Goal: Book appointment/travel/reservation

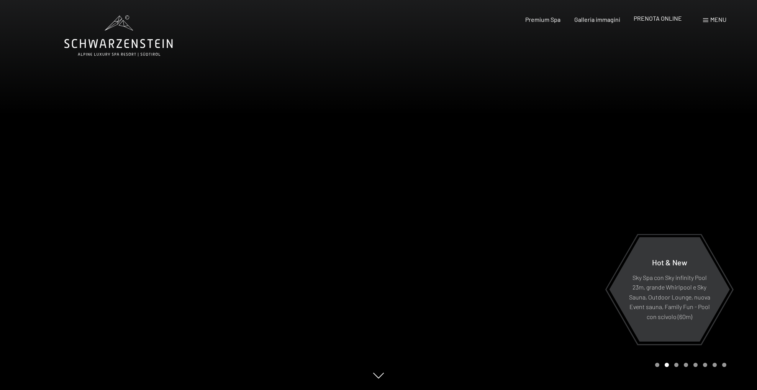
click at [649, 22] on div "PRENOTA ONLINE" at bounding box center [658, 18] width 48 height 8
click at [650, 20] on span "PRENOTA ONLINE" at bounding box center [658, 18] width 48 height 7
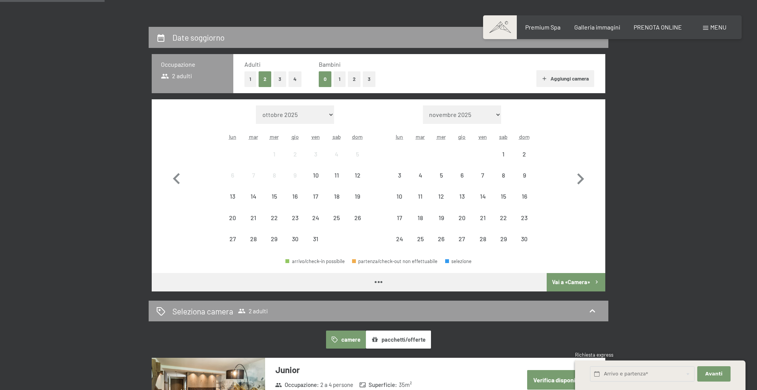
scroll to position [161, 0]
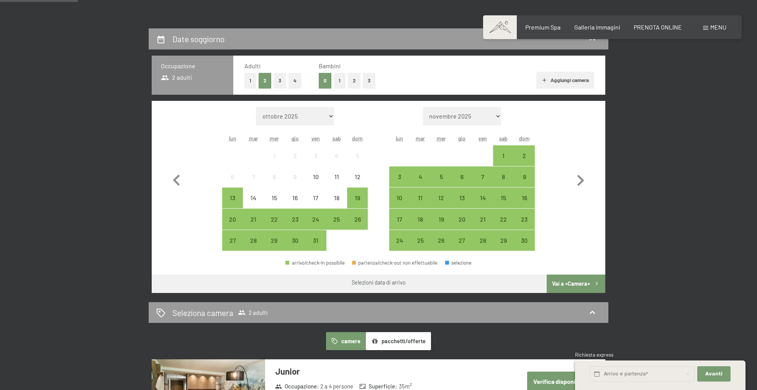
click at [356, 85] on button "2" at bounding box center [354, 81] width 13 height 16
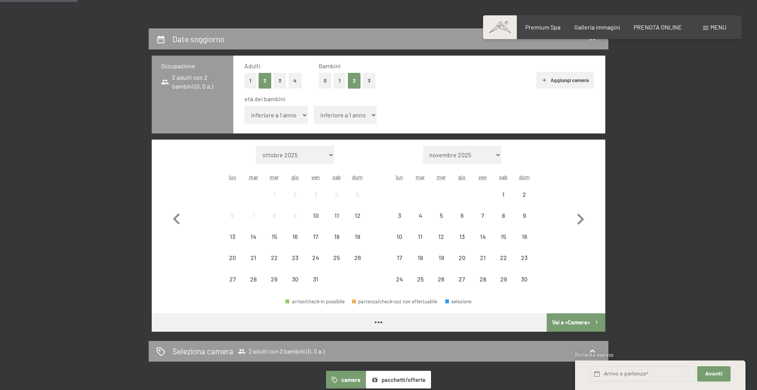
click at [296, 118] on select "inferiore a 1 anno 1 anno 2 anni 3 anni 4 anni 5 anni 6 anni 7 anni 8 anni 9 an…" at bounding box center [275, 115] width 63 height 18
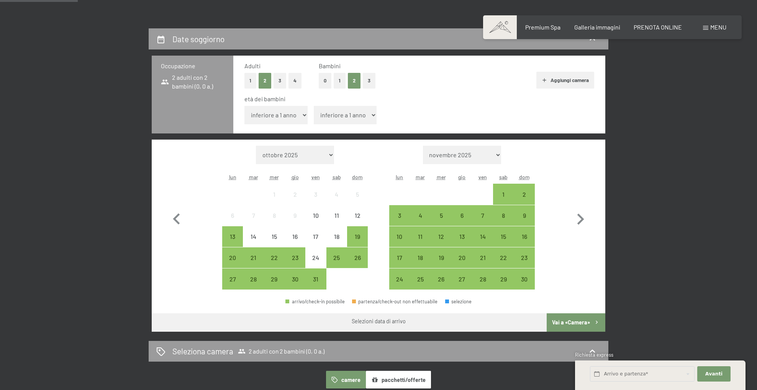
select select "5"
click at [244, 106] on select "inferiore a 1 anno 1 anno 2 anni 3 anni 4 anni 5 anni 6 anni 7 anni 8 anni 9 an…" at bounding box center [275, 115] width 63 height 18
click at [352, 110] on select "inferiore a 1 anno 1 anno 2 anni 3 anni 4 anni 5 anni 6 anni 7 anni 8 anni 9 an…" at bounding box center [345, 115] width 63 height 18
select select "3"
click at [314, 106] on select "inferiore a 1 anno 1 anno 2 anni 3 anni 4 anni 5 anni 6 anni 7 anni 8 anni 9 an…" at bounding box center [345, 115] width 63 height 18
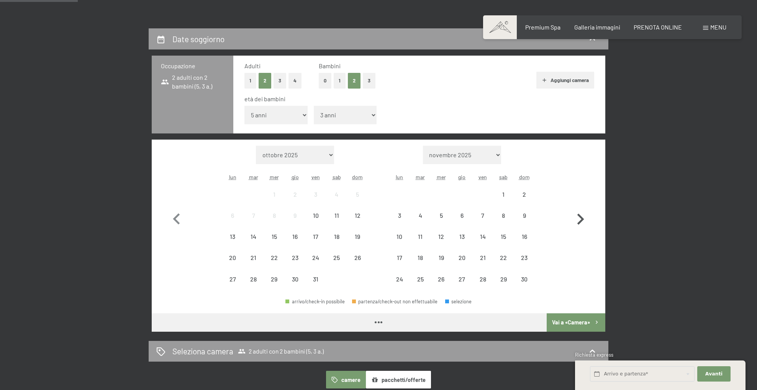
click at [574, 217] on icon "button" at bounding box center [580, 219] width 22 height 22
select select "[DATE]"
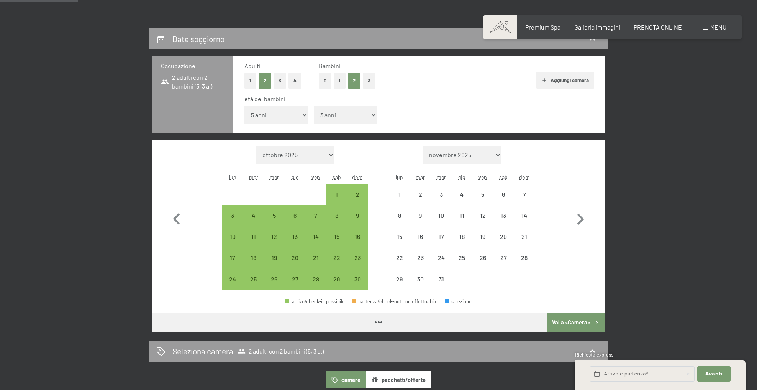
select select "[DATE]"
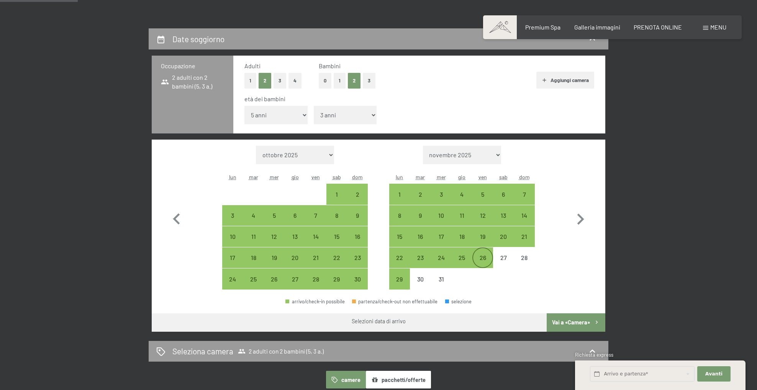
click at [482, 258] on div "26" at bounding box center [482, 263] width 19 height 19
select select "[DATE]"
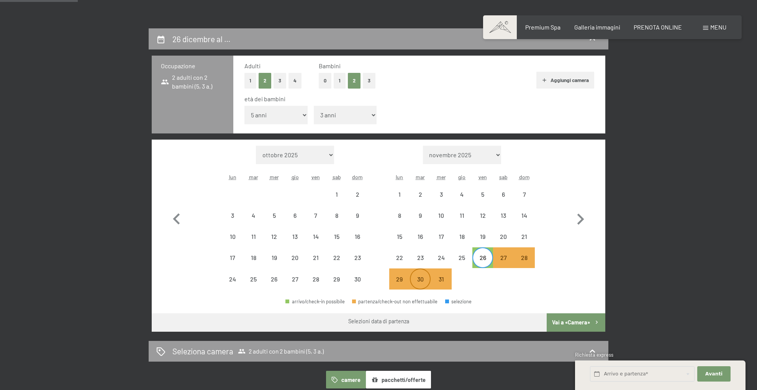
click at [416, 280] on div "30" at bounding box center [420, 285] width 19 height 19
select select "[DATE]"
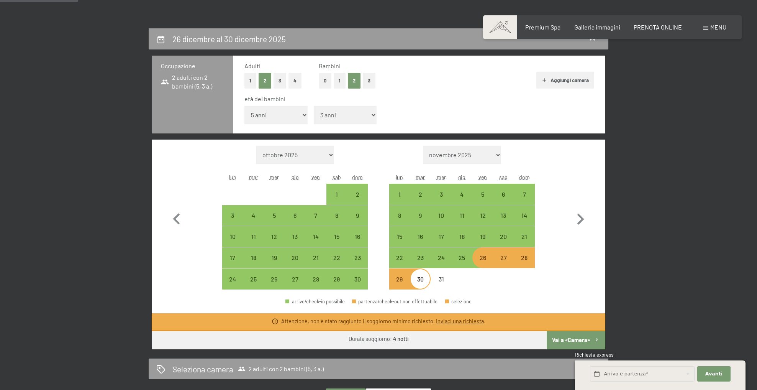
click at [467, 321] on link "Inviaci una richiesta" at bounding box center [460, 321] width 48 height 7
select select "[DATE]"
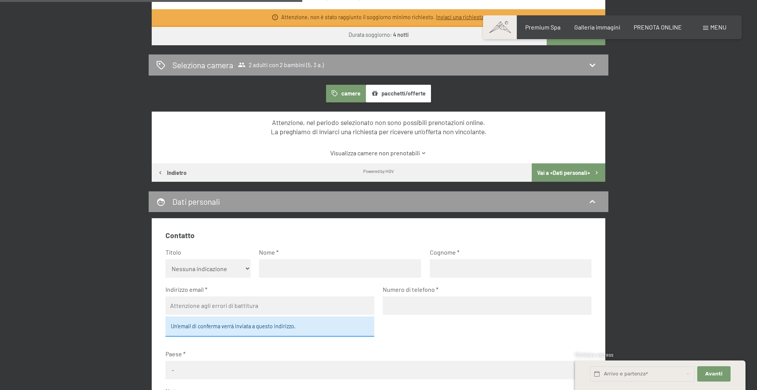
scroll to position [466, 0]
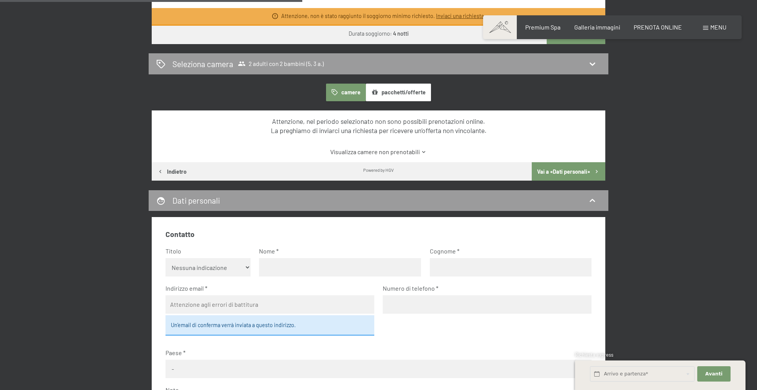
click at [276, 267] on input "text" at bounding box center [340, 267] width 162 height 18
type input "[PERSON_NAME]"
type input "CARPELLA"
type input "[PERSON_NAME][EMAIL_ADDRESS][DOMAIN_NAME]"
type input "3477487082"
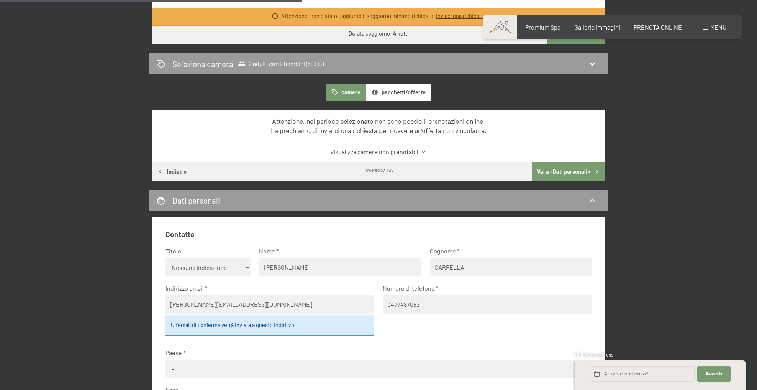
select select "ITA"
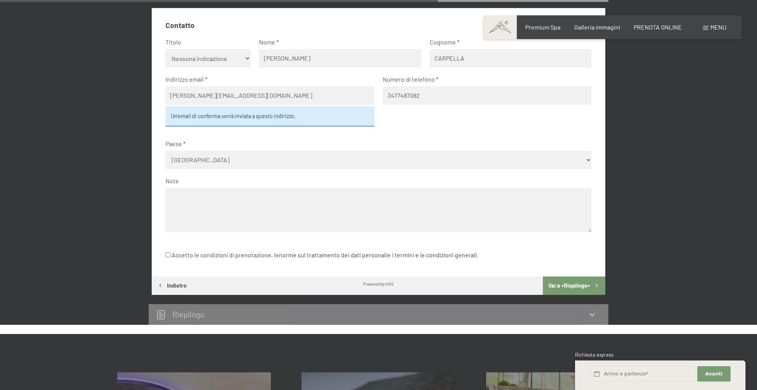
click at [581, 278] on button "Vai a «Riepilogo»" at bounding box center [574, 285] width 62 height 18
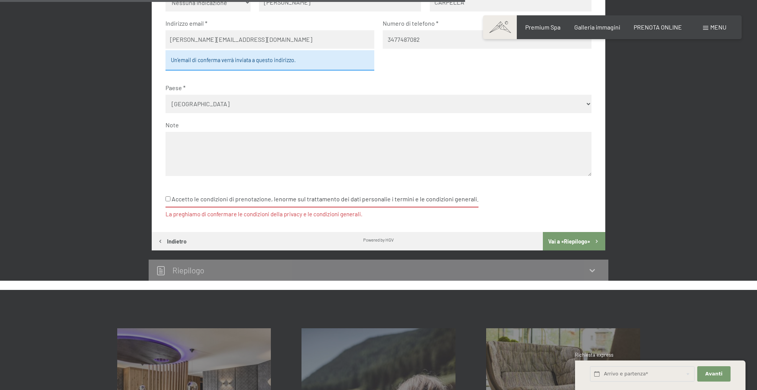
scroll to position [734, 0]
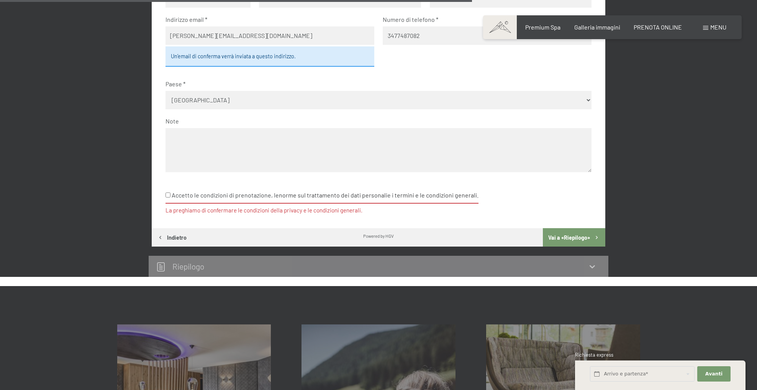
click at [210, 198] on label "Accetto le condizioni di prenotazione, le norme sul trattamento dei dati person…" at bounding box center [322, 195] width 313 height 15
click at [170, 197] on input "Accetto le condizioni di prenotazione, le norme sul trattamento dei dati person…" at bounding box center [168, 194] width 5 height 5
checkbox input "true"
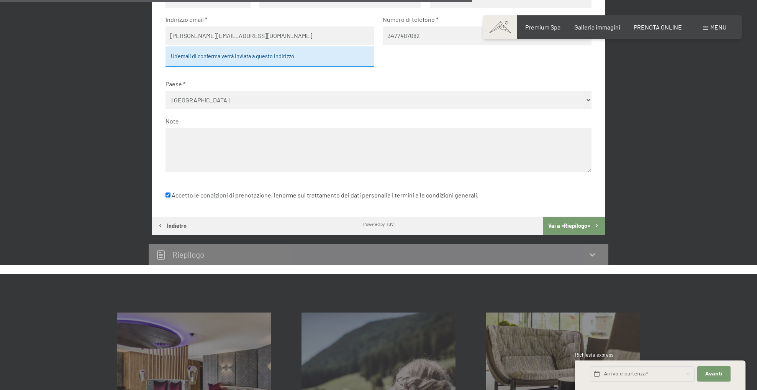
click at [584, 225] on button "Vai a «Riepilogo»" at bounding box center [574, 225] width 62 height 18
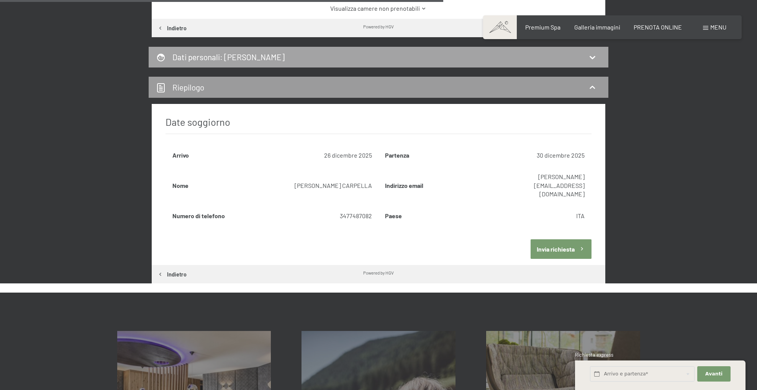
scroll to position [610, 0]
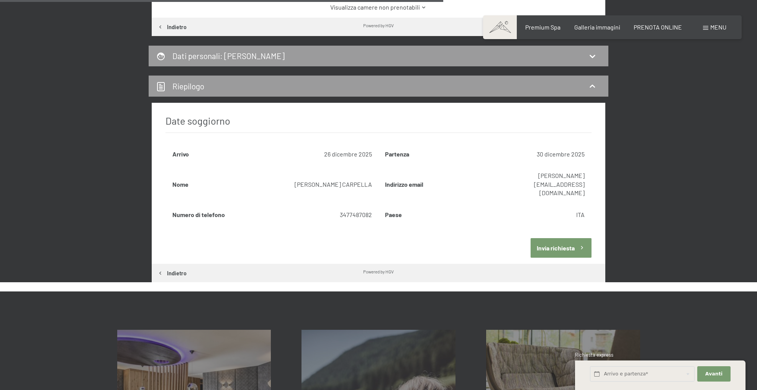
click at [557, 238] on button "Invia richiesta" at bounding box center [561, 248] width 61 height 20
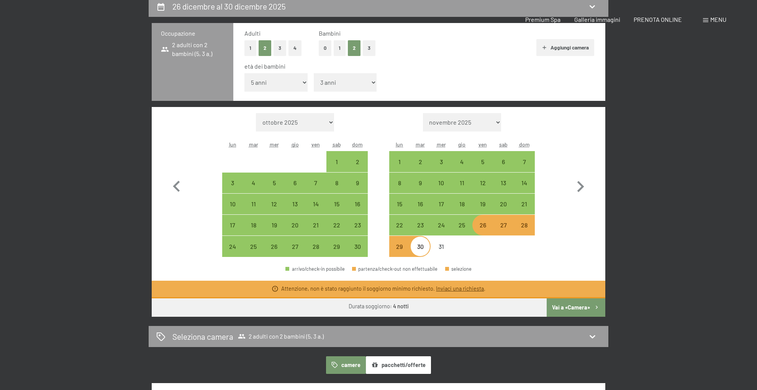
scroll to position [0, 0]
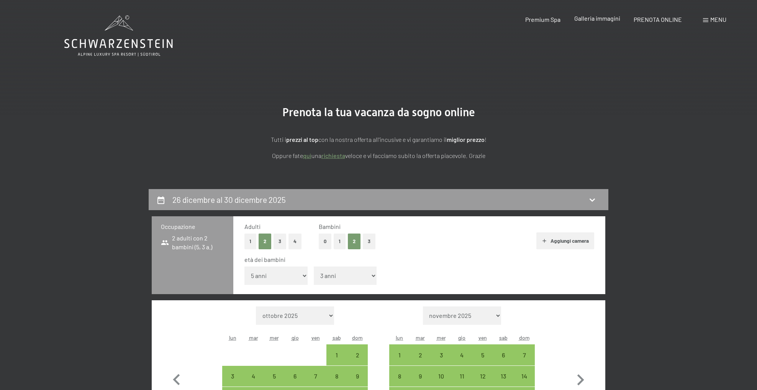
click at [611, 20] on span "Galleria immagini" at bounding box center [597, 18] width 46 height 7
